Goal: Information Seeking & Learning: Understand process/instructions

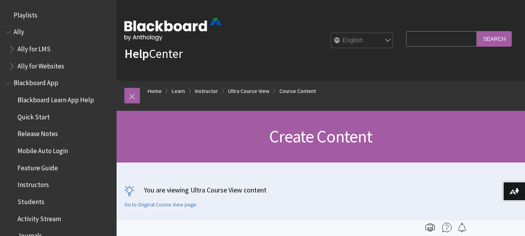
scroll to position [1166, 0]
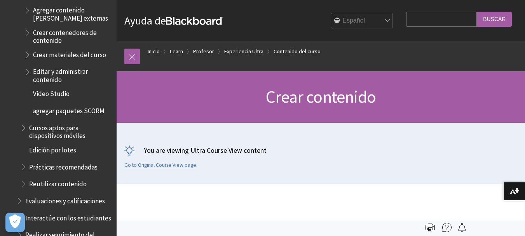
scroll to position [1110, 0]
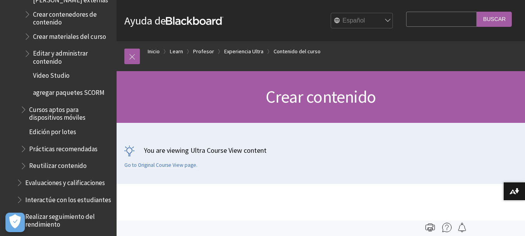
drag, startPoint x: 110, startPoint y: 183, endPoint x: 110, endPoint y: 201, distance: 18.3
click at [110, 201] on div "Todos los productos Ally Ally para LMS Ally for Websites Ally Ally para LMS All…" at bounding box center [58, 118] width 117 height 236
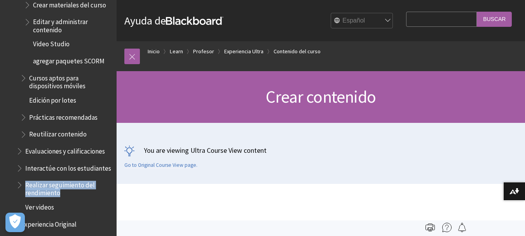
scroll to position [1128, 0]
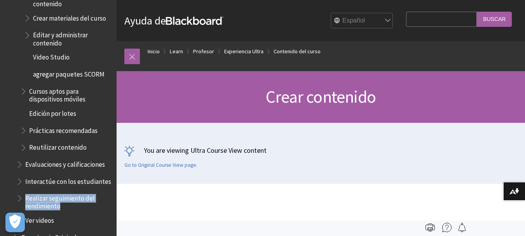
click at [85, 158] on span "Evaluaciones y calificaciones" at bounding box center [65, 163] width 80 height 10
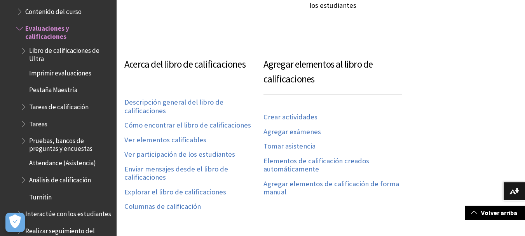
scroll to position [363, 0]
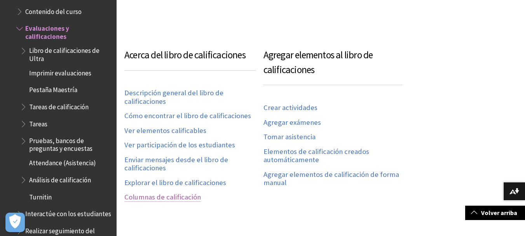
click at [160, 193] on link "Columnas de calificación" at bounding box center [162, 197] width 77 height 9
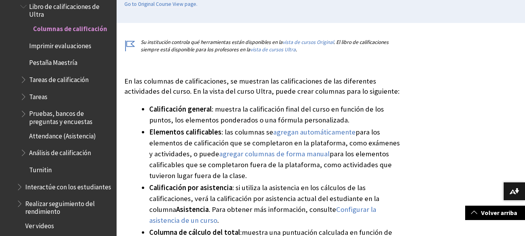
scroll to position [212, 0]
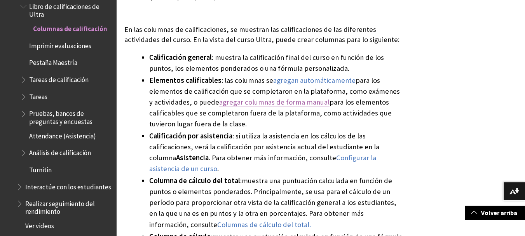
click at [276, 103] on span "agregar columnas de forma manual" at bounding box center [274, 101] width 110 height 9
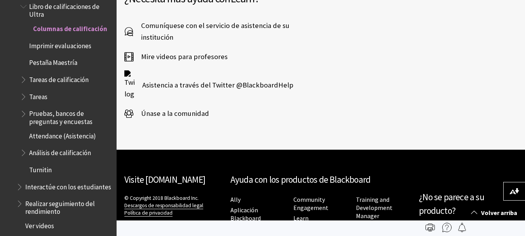
scroll to position [2753, 0]
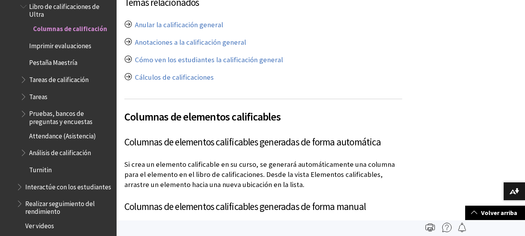
click at [54, 163] on span "Turnitin" at bounding box center [66, 169] width 92 height 13
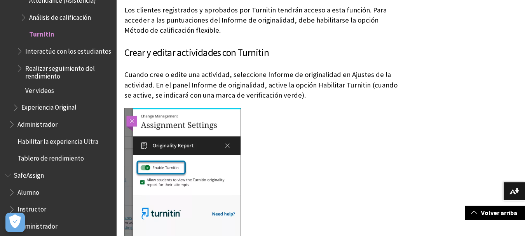
scroll to position [429, 0]
